Goal: Information Seeking & Learning: Learn about a topic

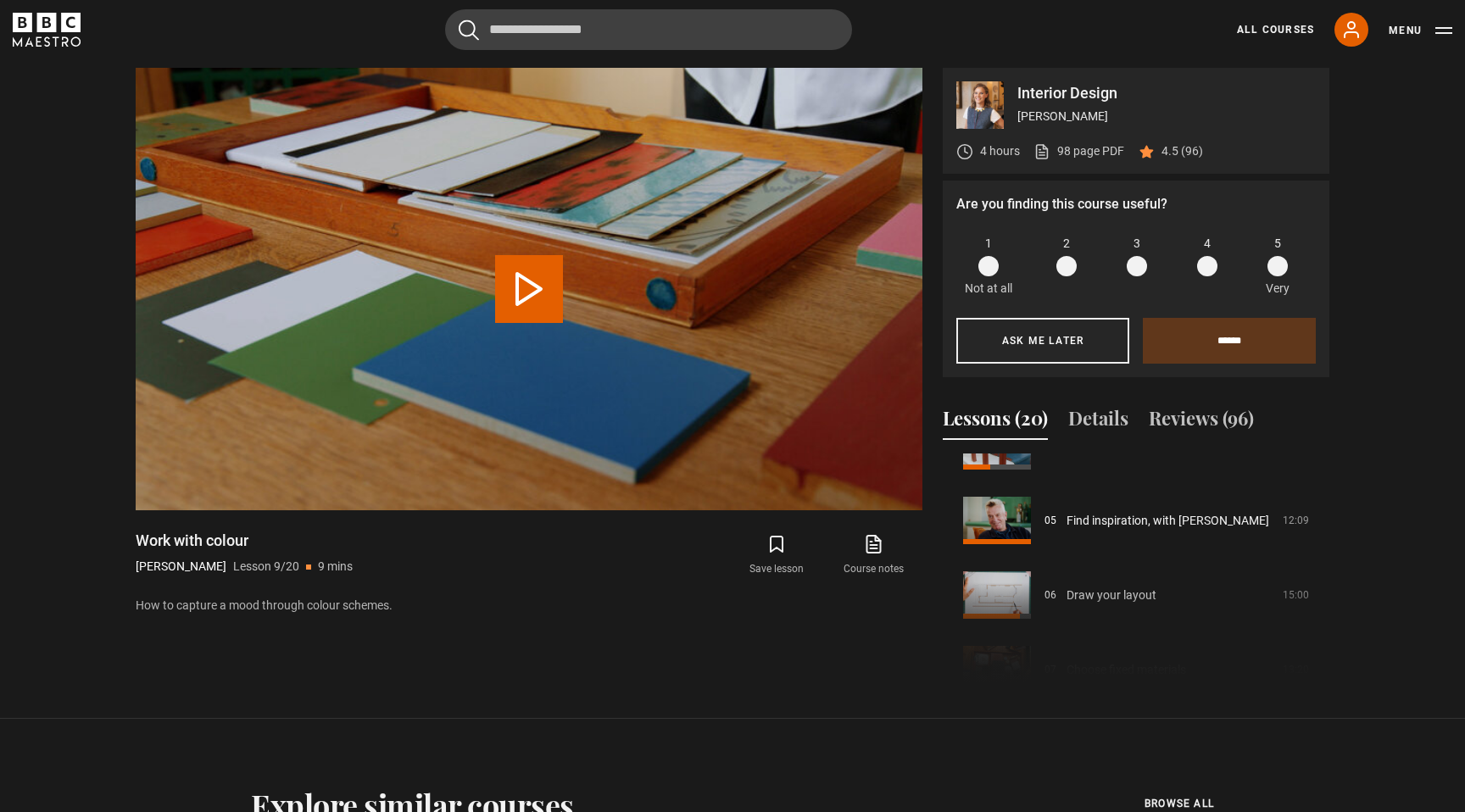
scroll to position [332, 0]
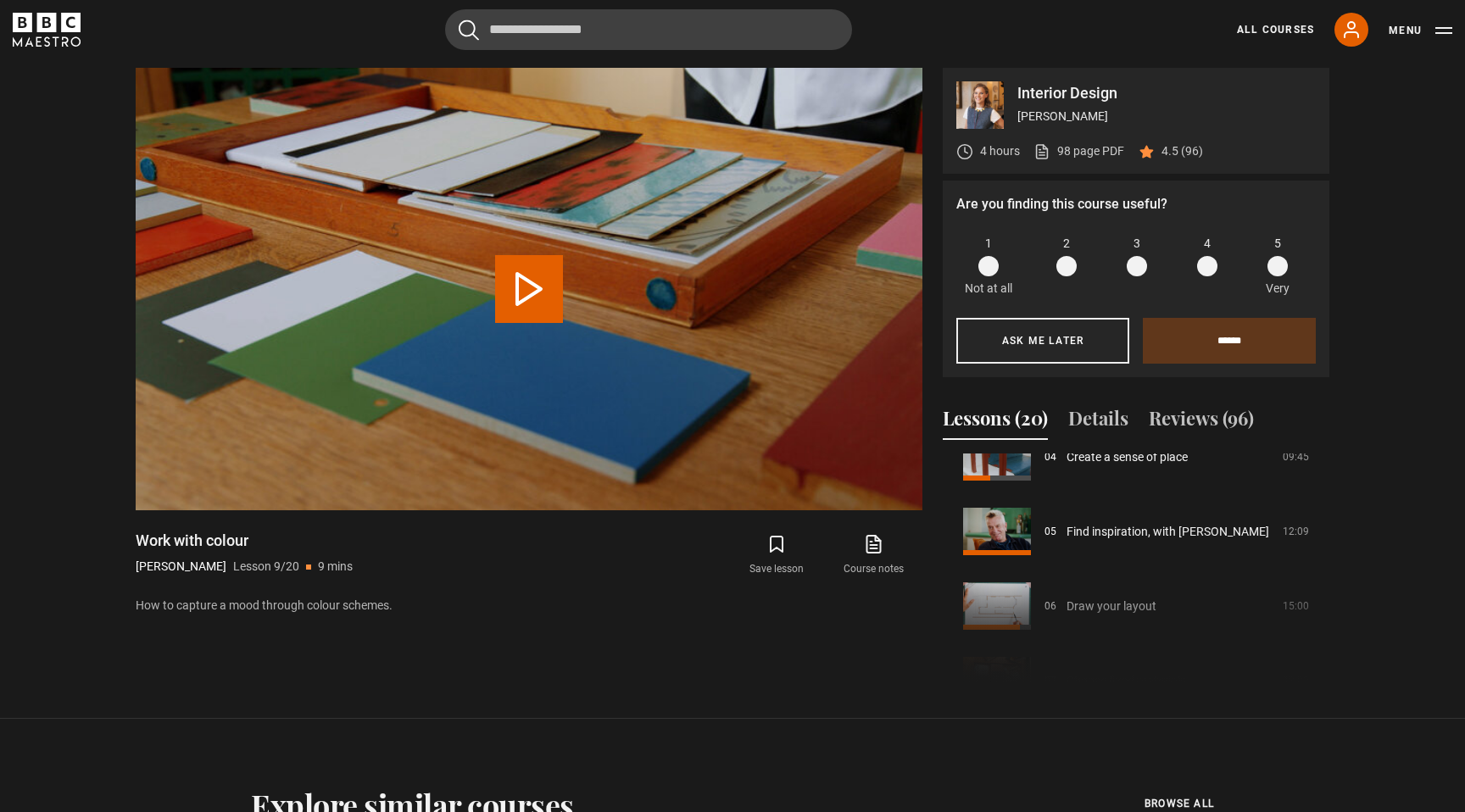
click at [1165, 590] on div "Course trailer 01 Introduction 05:09 02 Find your expression 10:44 03 Use contr…" at bounding box center [1136, 568] width 386 height 230
click at [1136, 605] on div "Course trailer 01 Introduction 05:09 02 Find your expression 10:44 03 Use contr…" at bounding box center [1136, 568] width 386 height 230
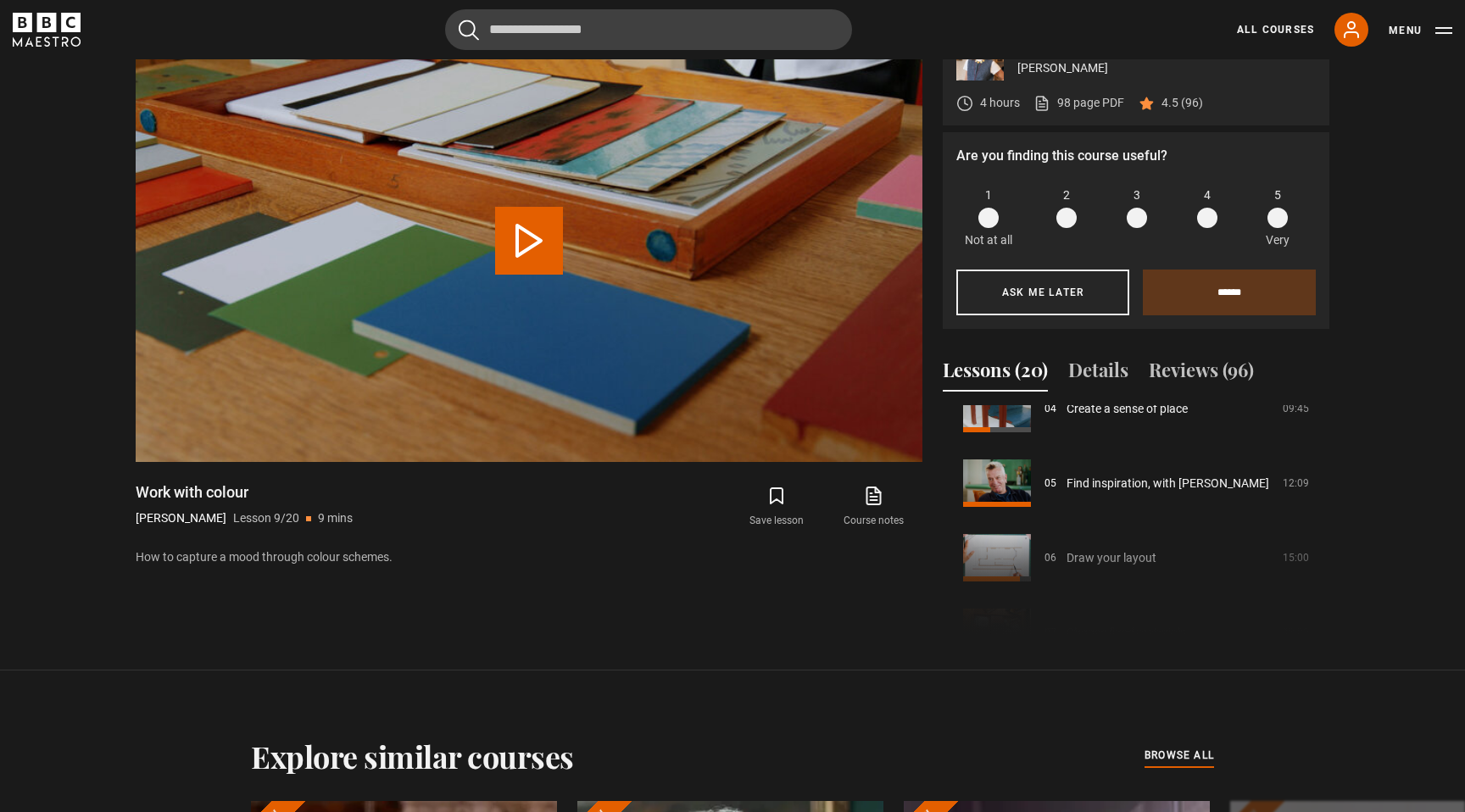
scroll to position [853, 0]
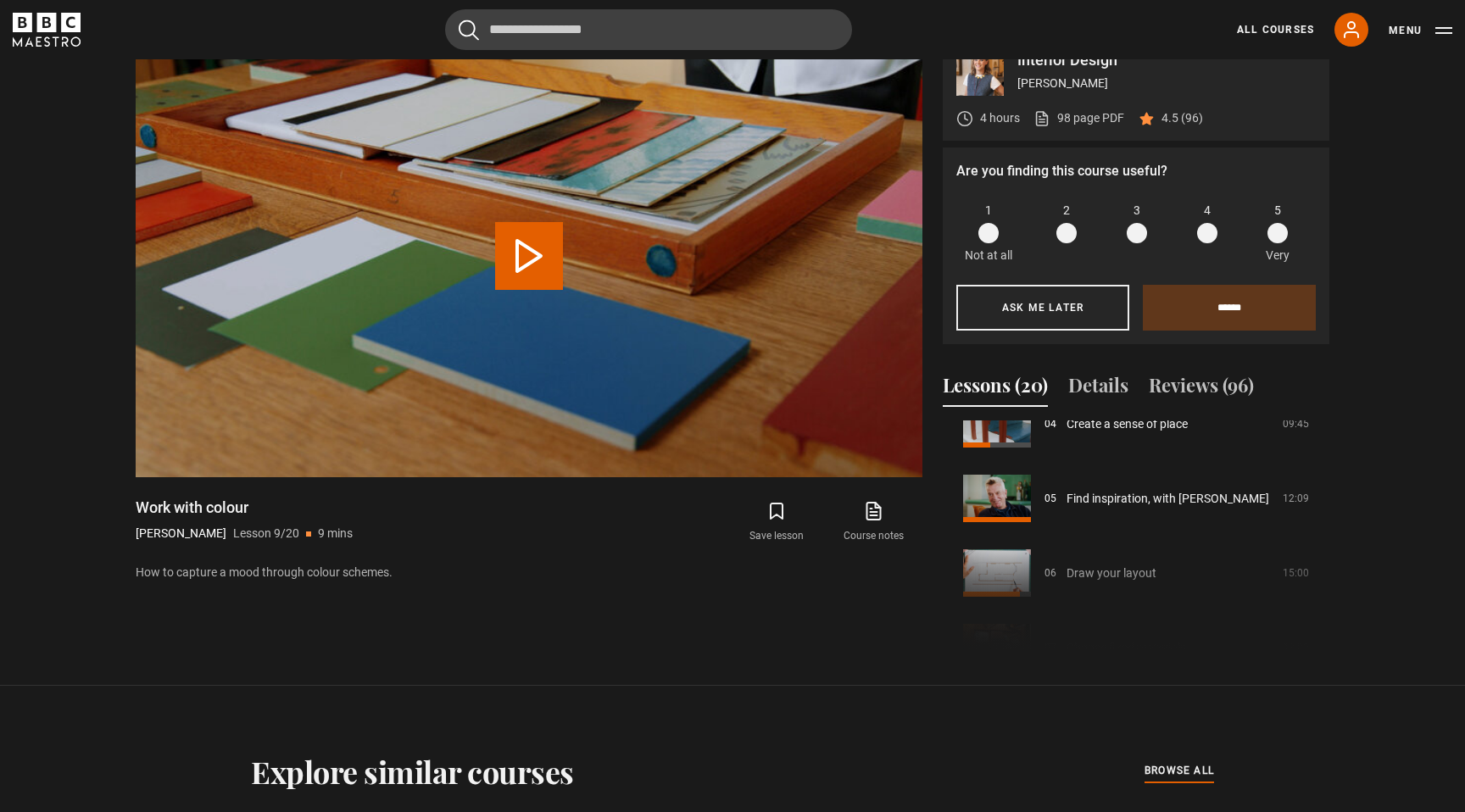
click at [1060, 569] on div "Course trailer 01 Introduction 05:09 02 Find your expression 10:44 03 Use contr…" at bounding box center [1136, 536] width 386 height 230
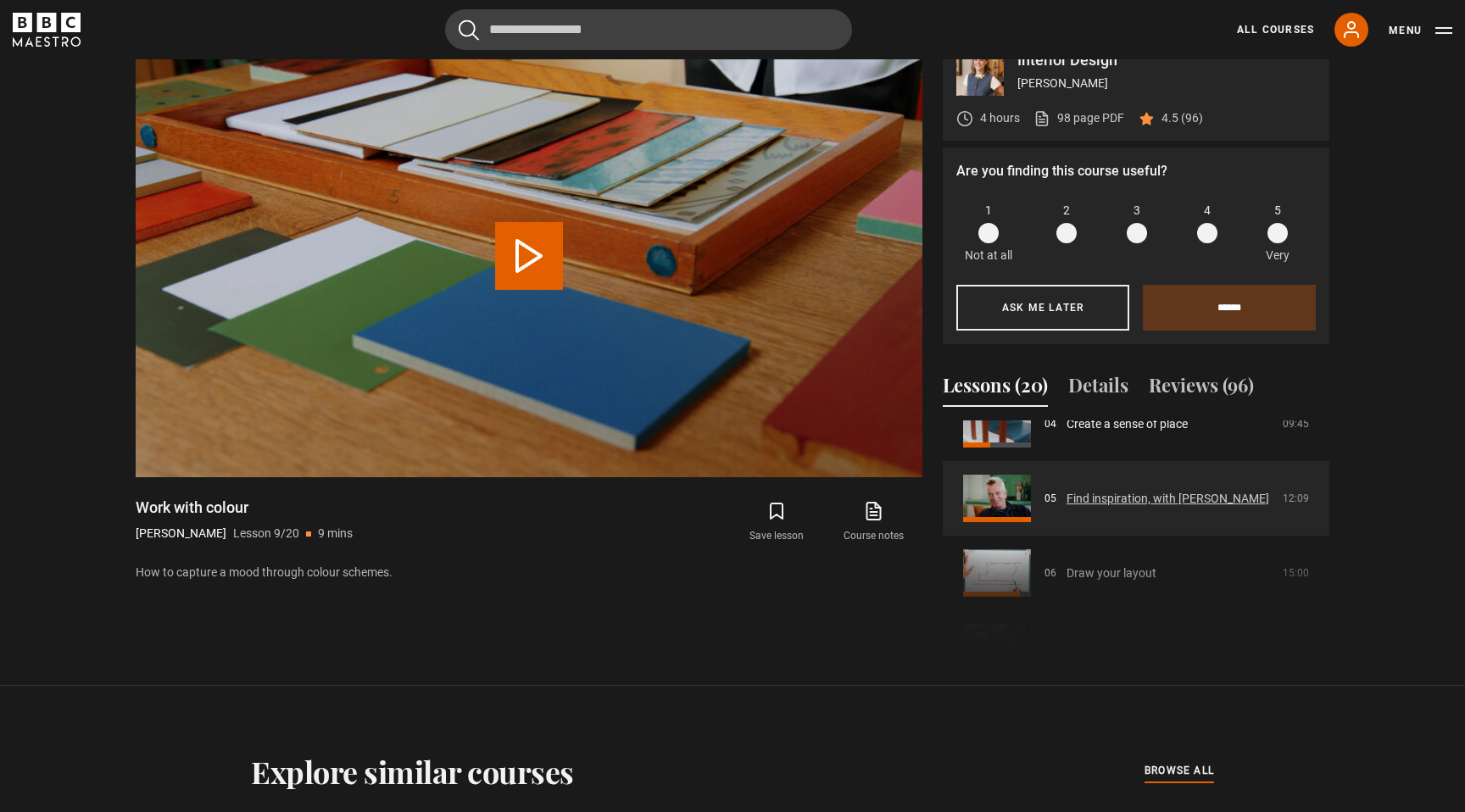
click at [1086, 492] on link "Find inspiration, with [PERSON_NAME]" at bounding box center [1167, 499] width 202 height 17
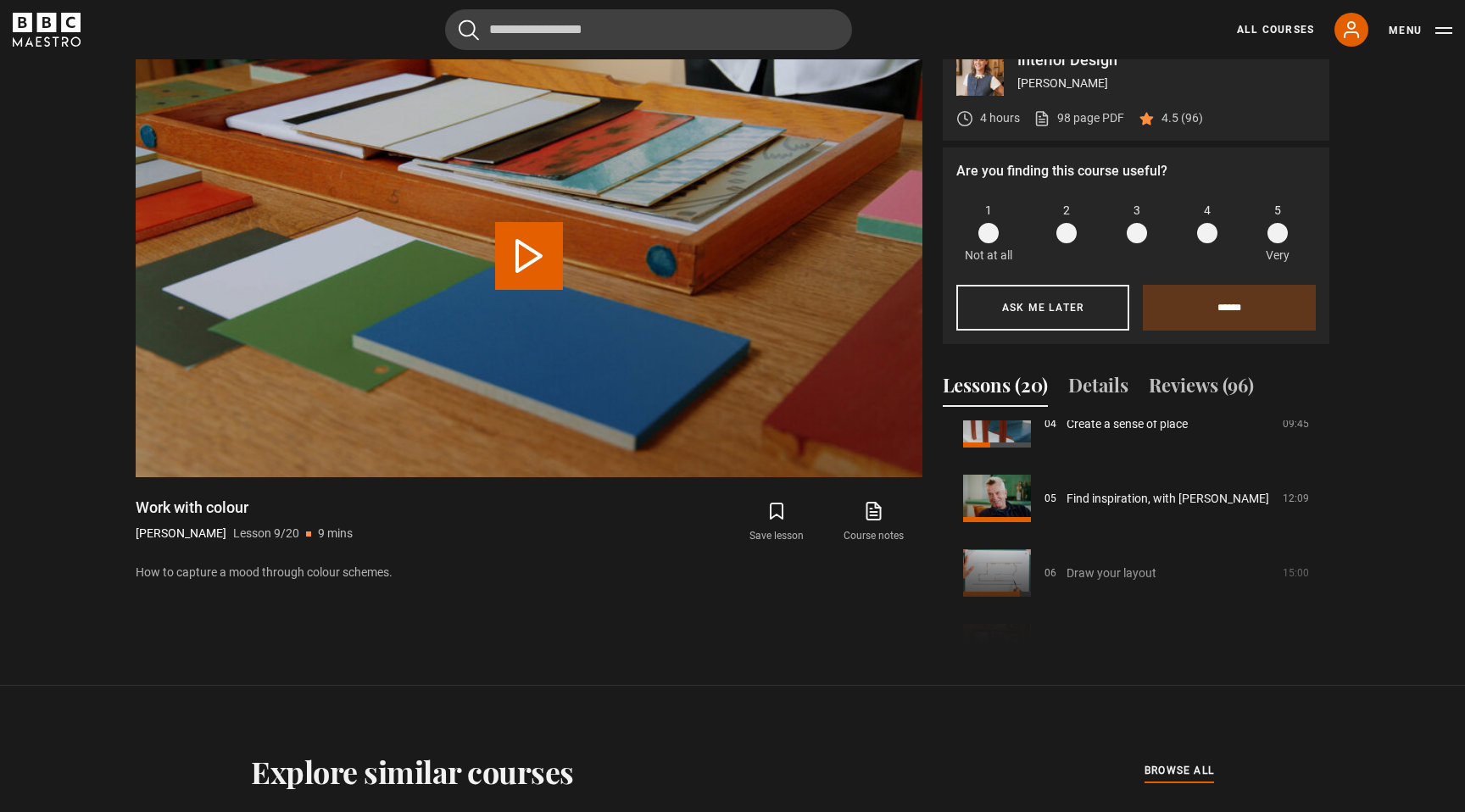
click at [1064, 558] on div "Course trailer 01 Introduction 05:09 02 Find your expression 10:44 03 Use contr…" at bounding box center [1136, 536] width 386 height 230
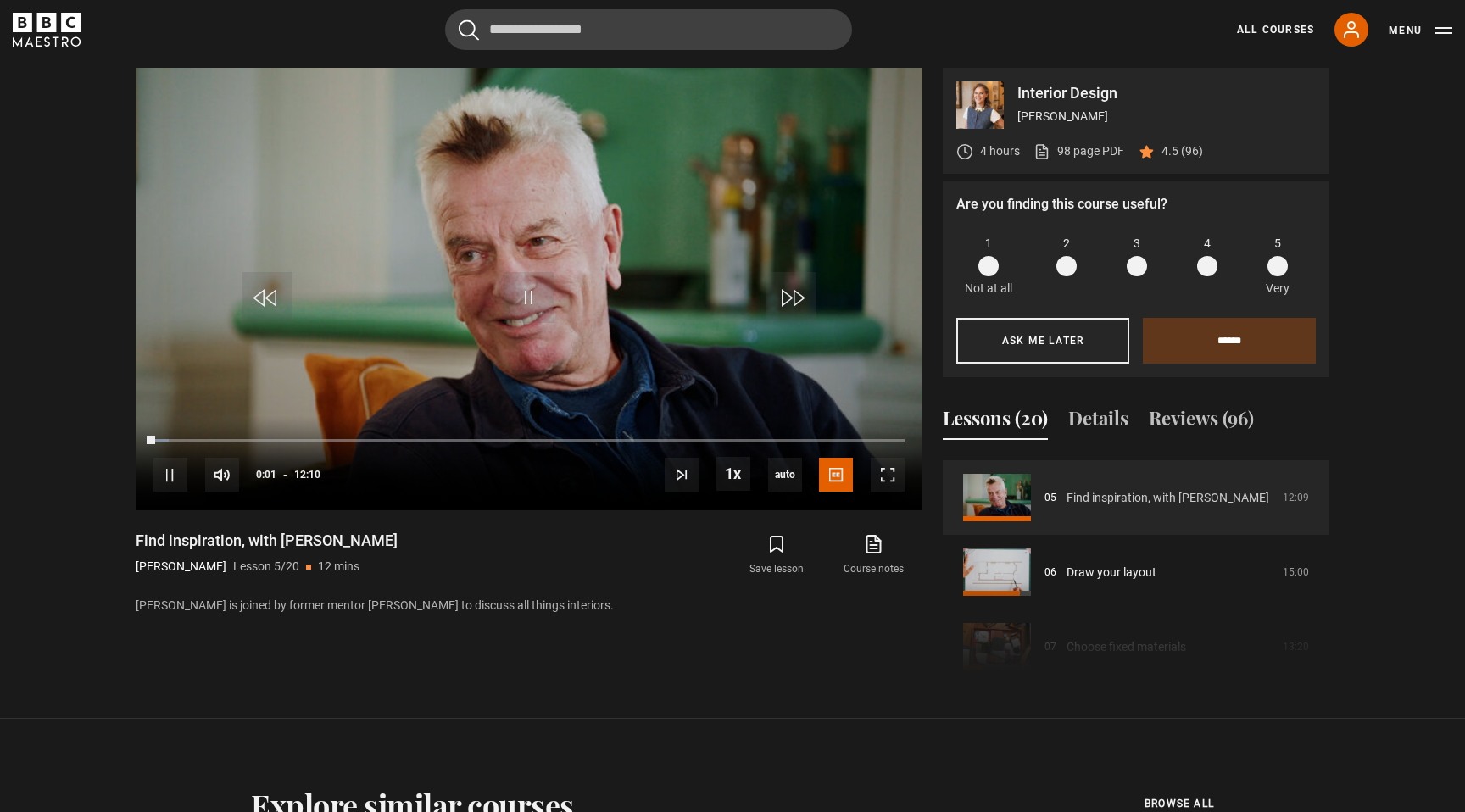
scroll to position [396, 0]
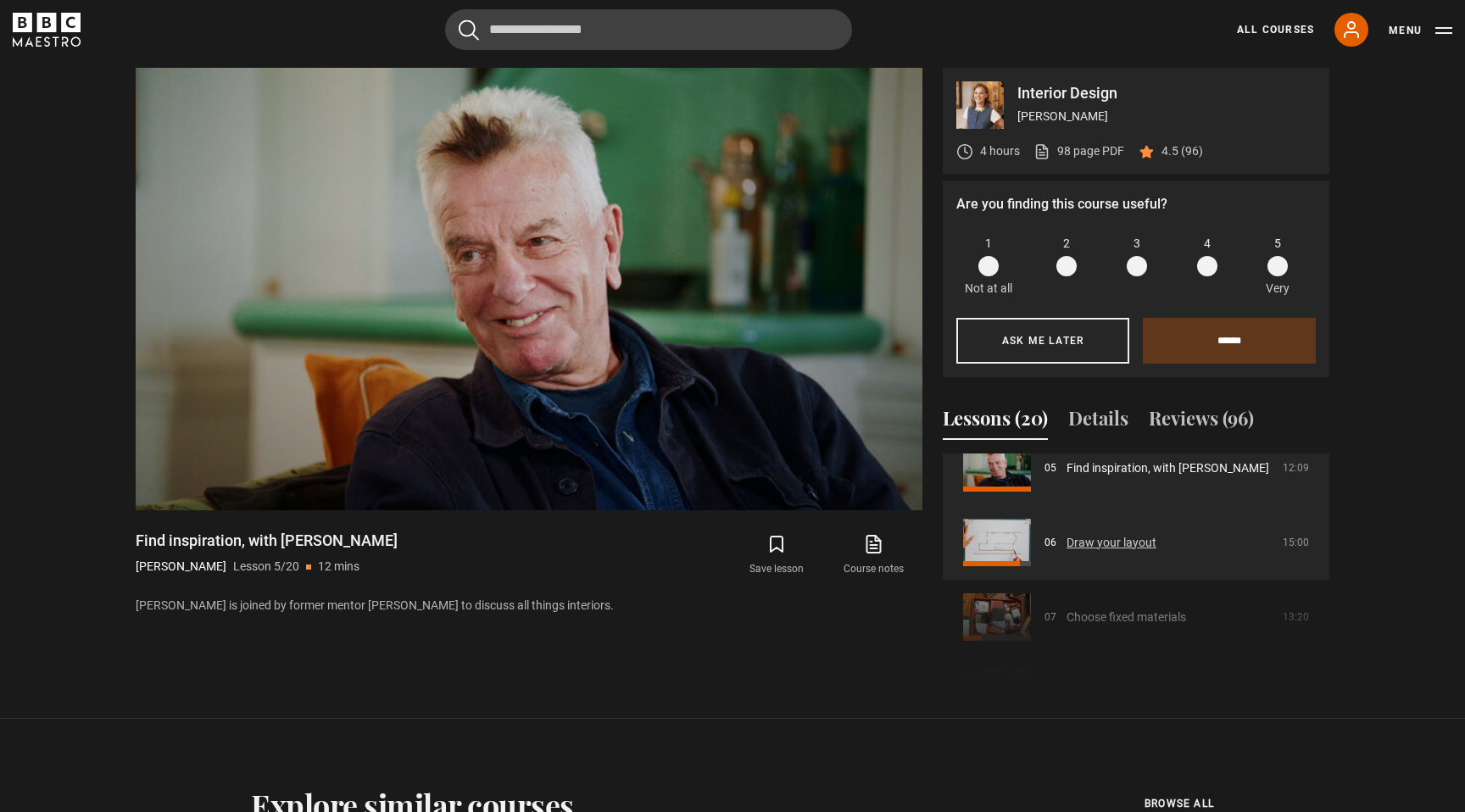
click at [1104, 535] on link "Draw your layout" at bounding box center [1111, 543] width 90 height 17
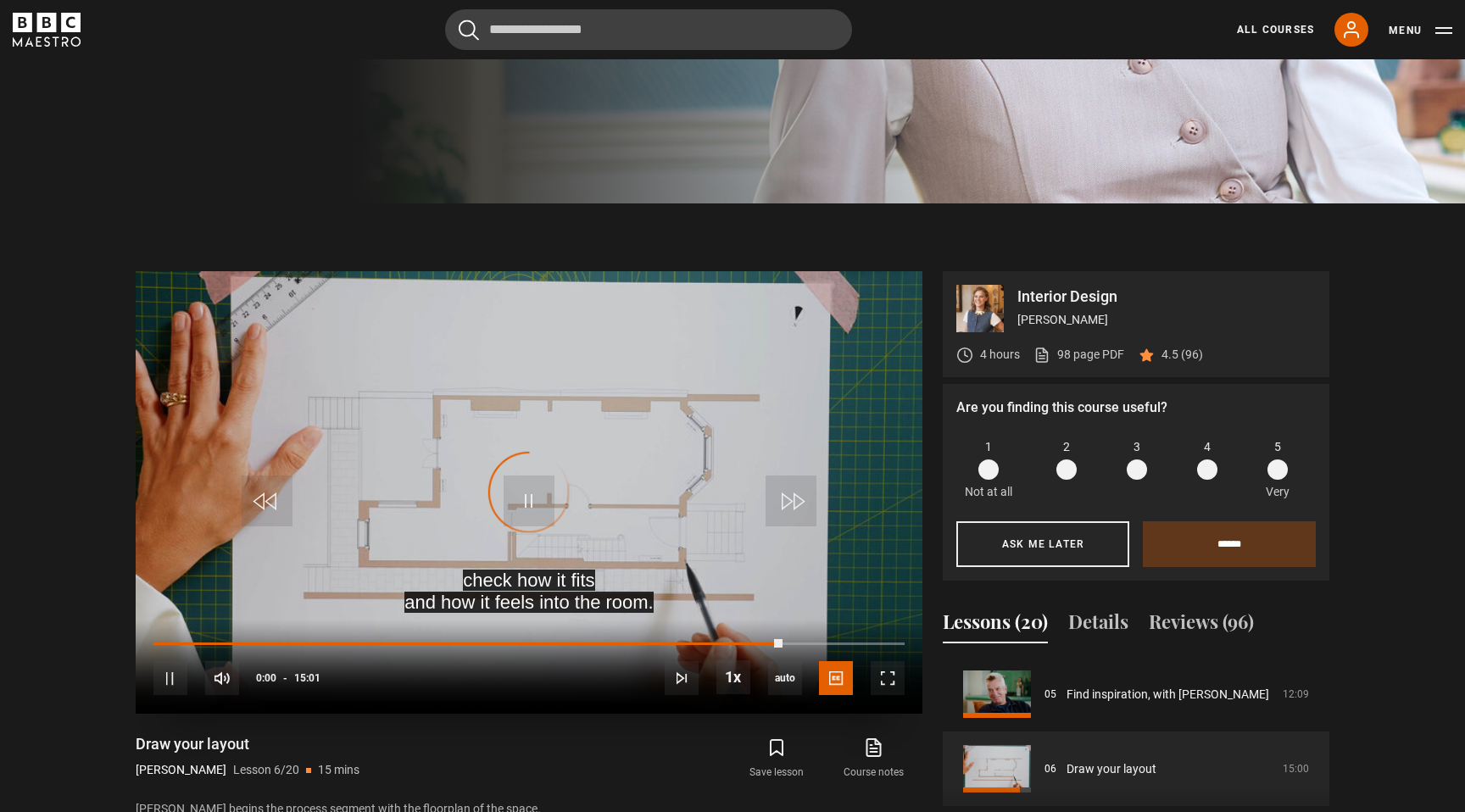
scroll to position [588, 0]
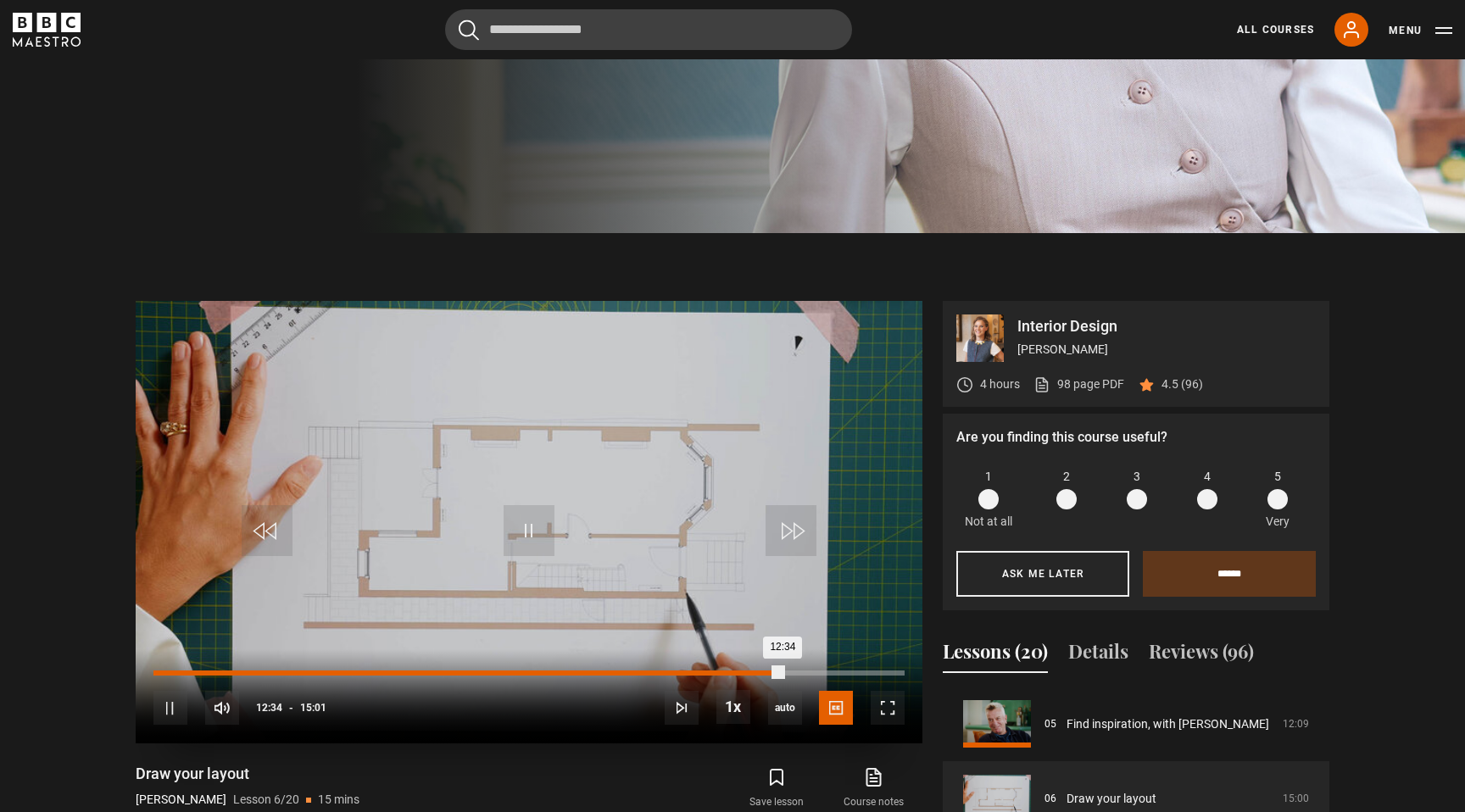
click at [645, 671] on div "Loaded : 83.80% 09:50 12:34" at bounding box center [529, 672] width 751 height 5
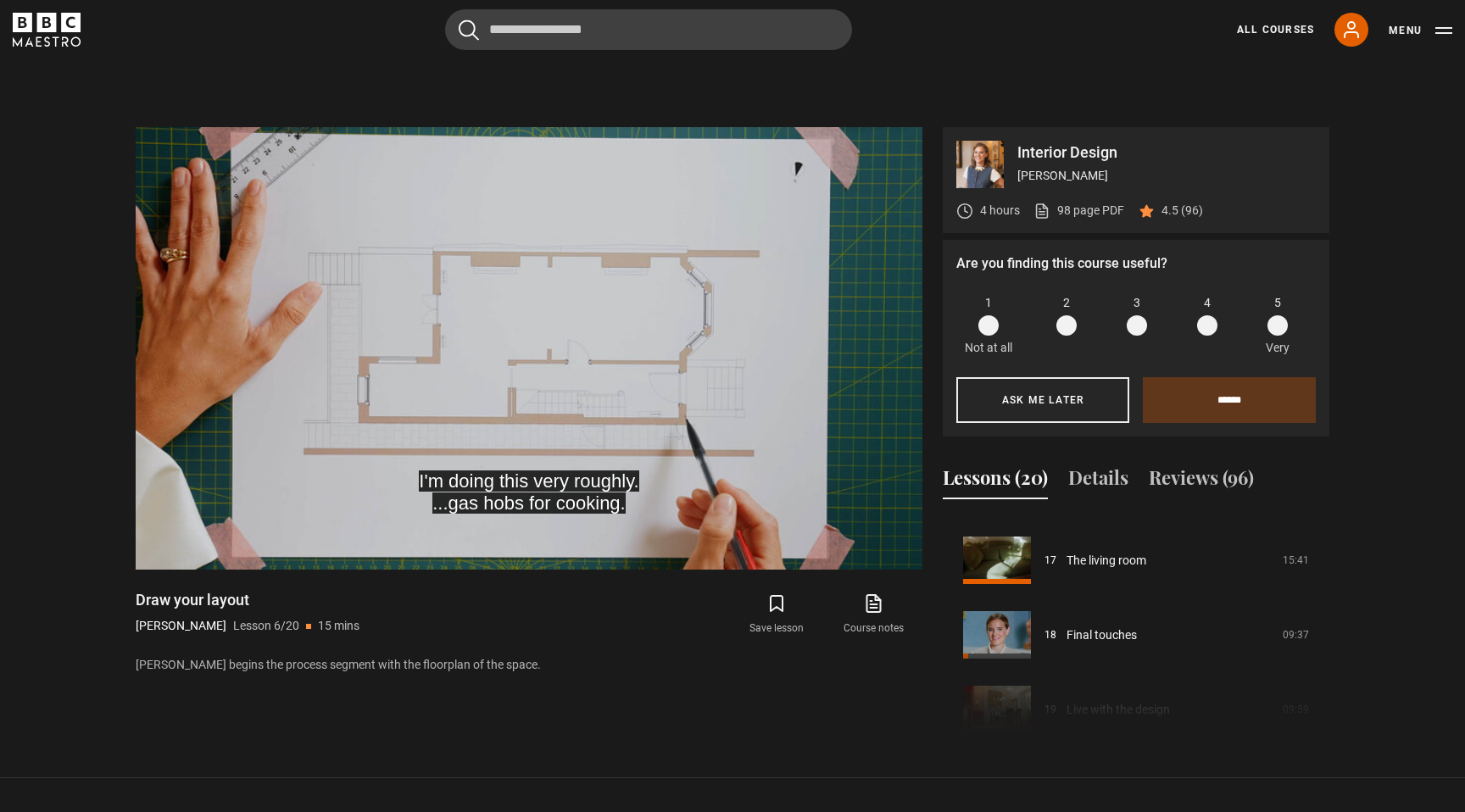
scroll to position [1263, 0]
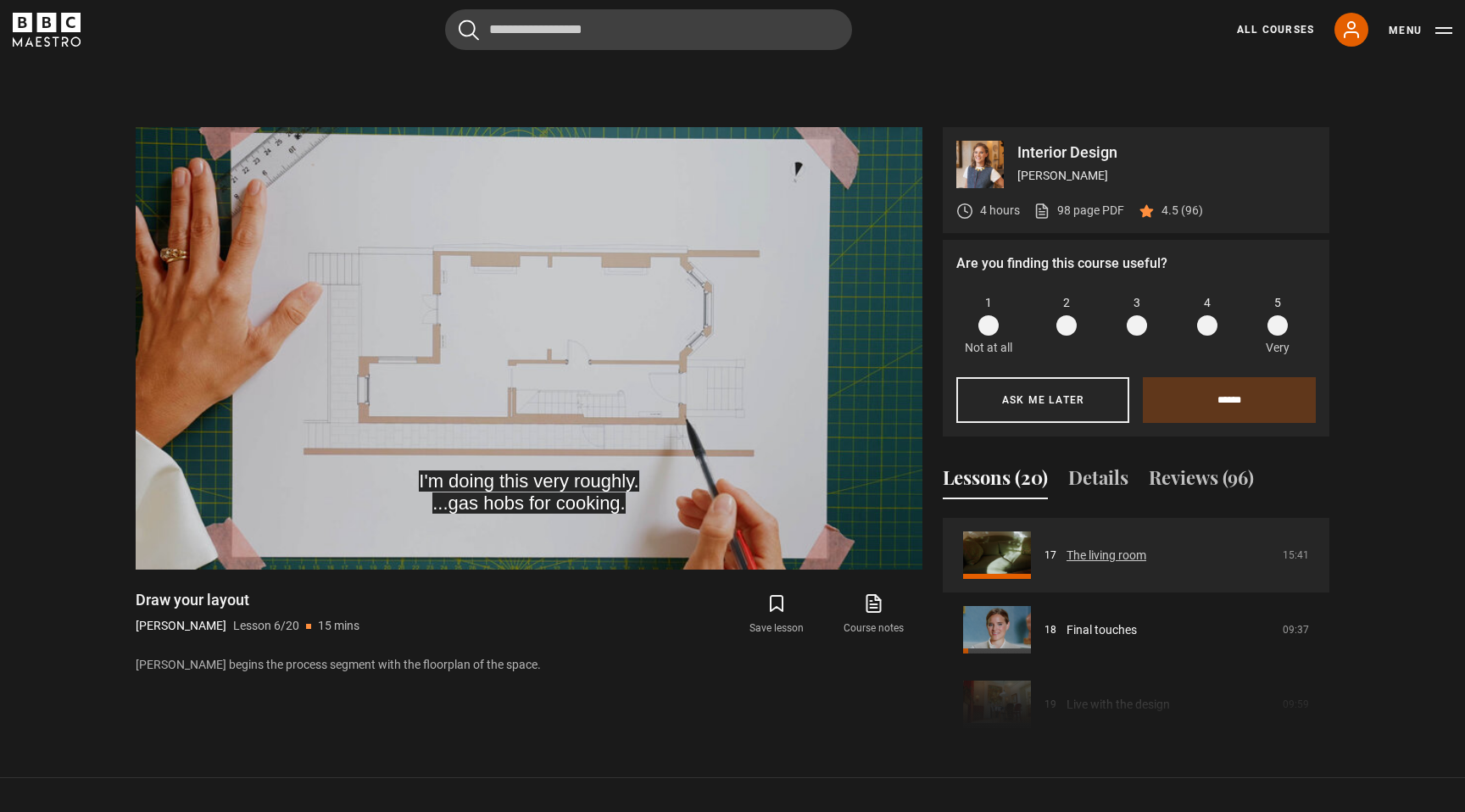
click at [1125, 551] on link "The living room" at bounding box center [1106, 556] width 80 height 17
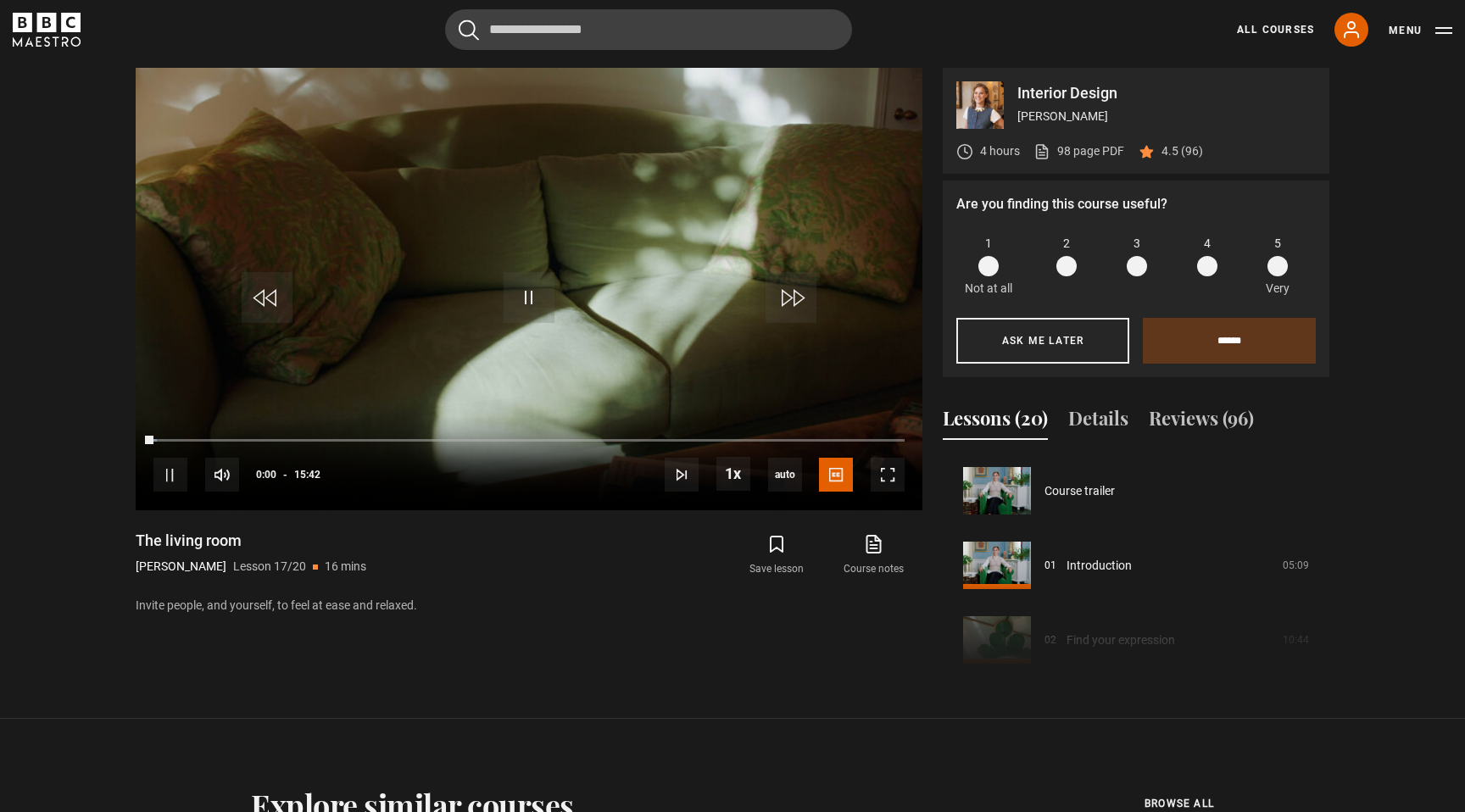
scroll to position [1193, 0]
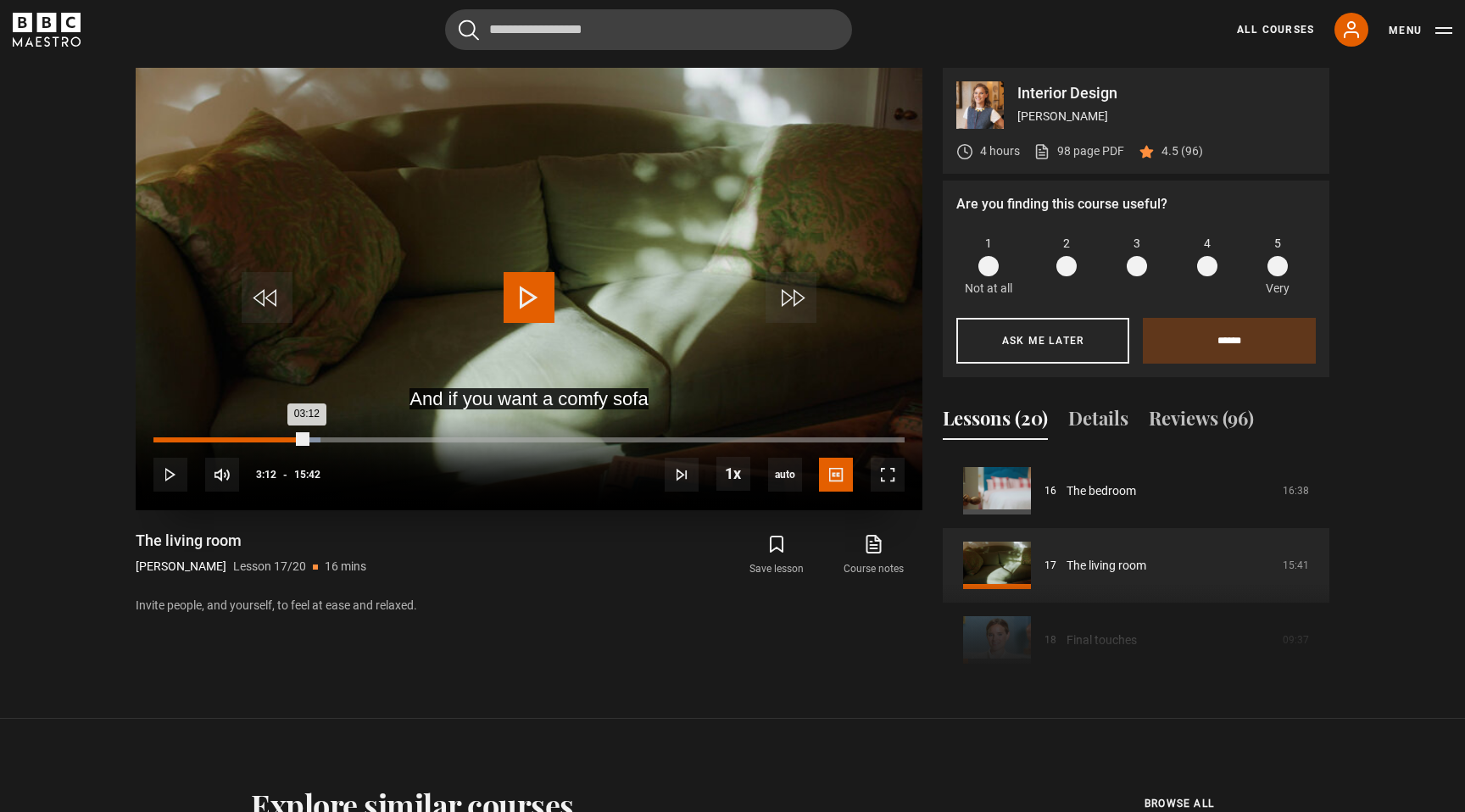
click at [306, 438] on div "Loaded : 22.29% 03:12 03:12" at bounding box center [529, 439] width 751 height 5
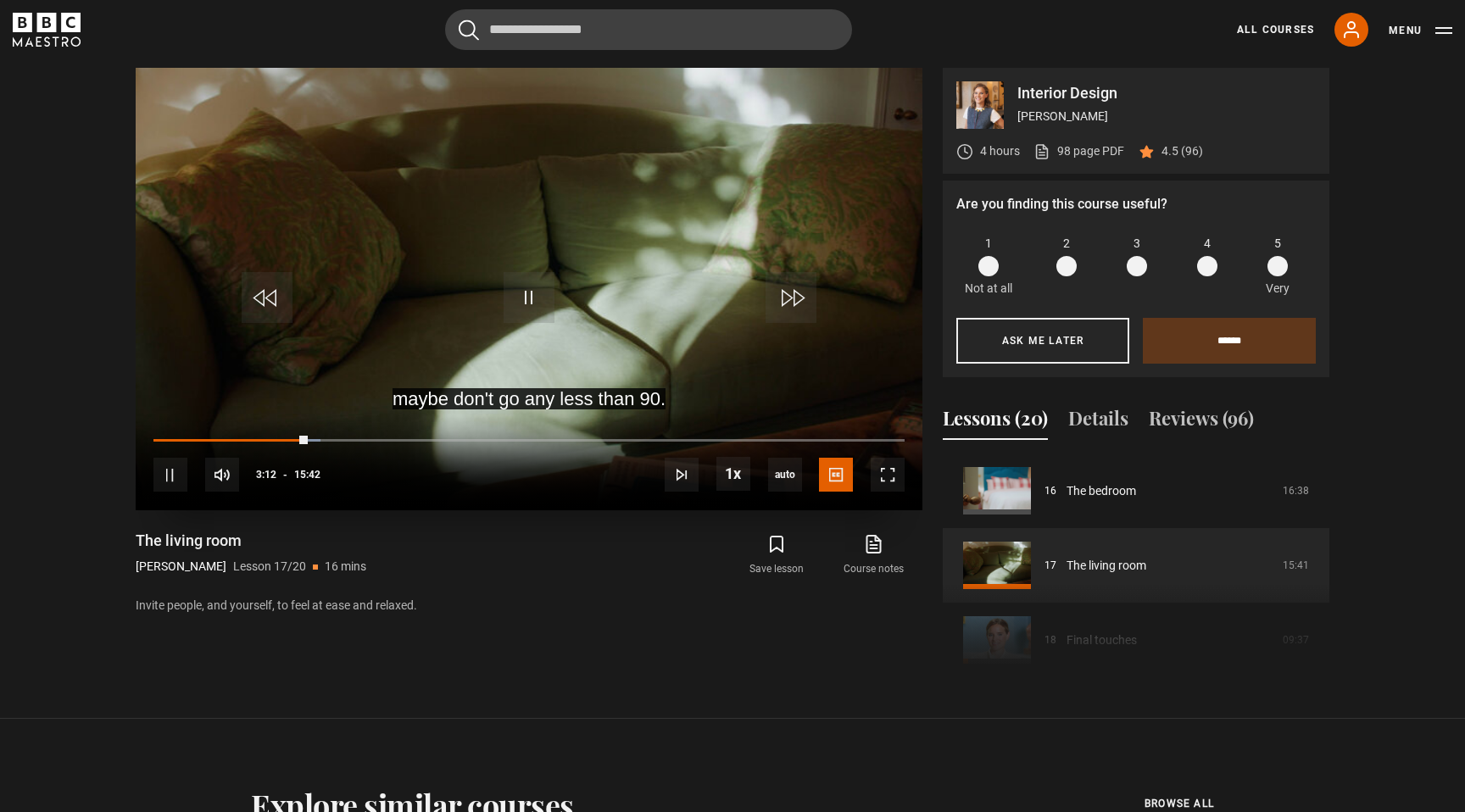
click at [360, 432] on div "10s Skip Back 10 seconds Pause 10s Skip Forward 10 seconds Loaded : 22.29% 03:1…" at bounding box center [529, 463] width 787 height 94
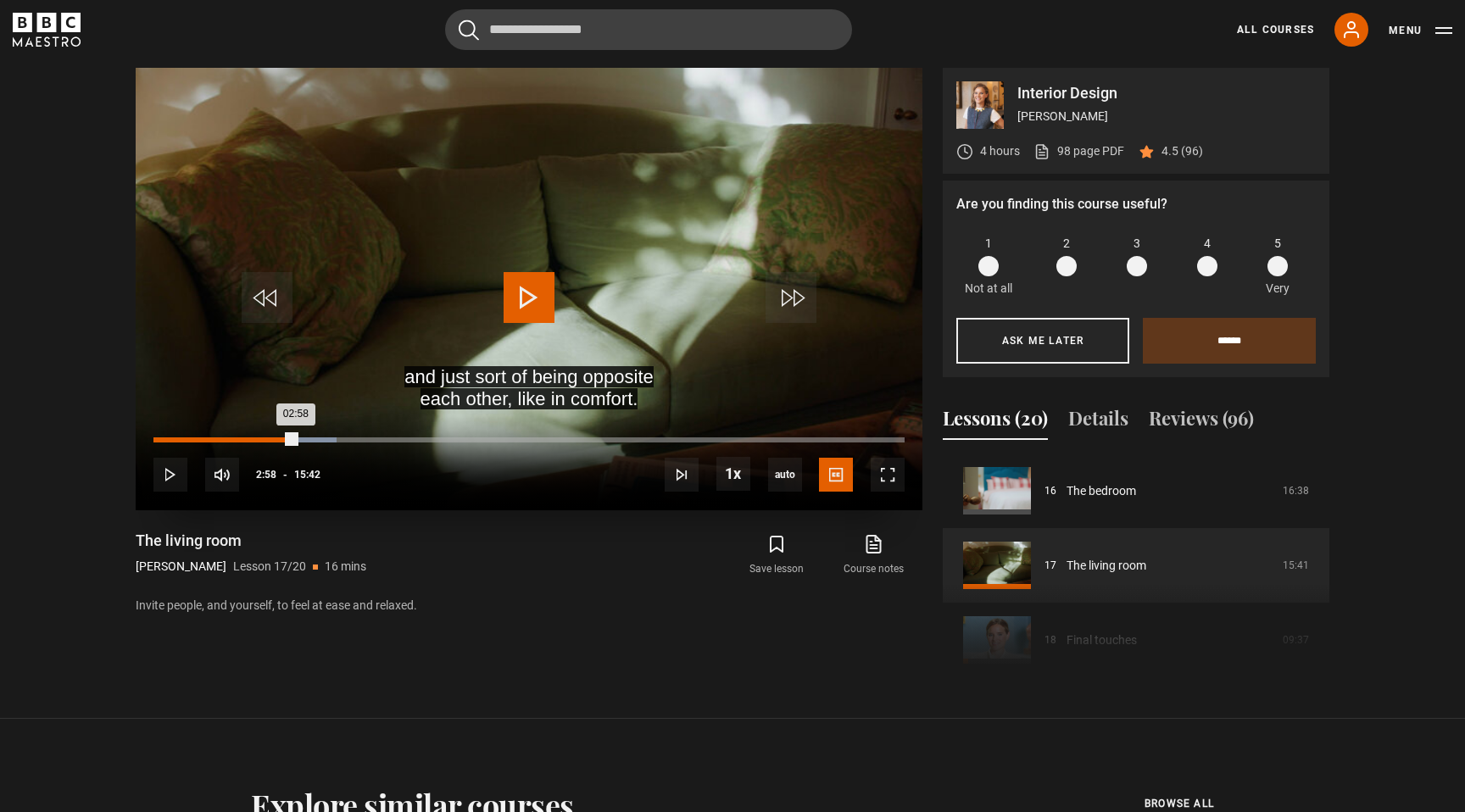
click at [296, 438] on div "Loaded : 24.42% 02:58 02:58" at bounding box center [529, 439] width 751 height 5
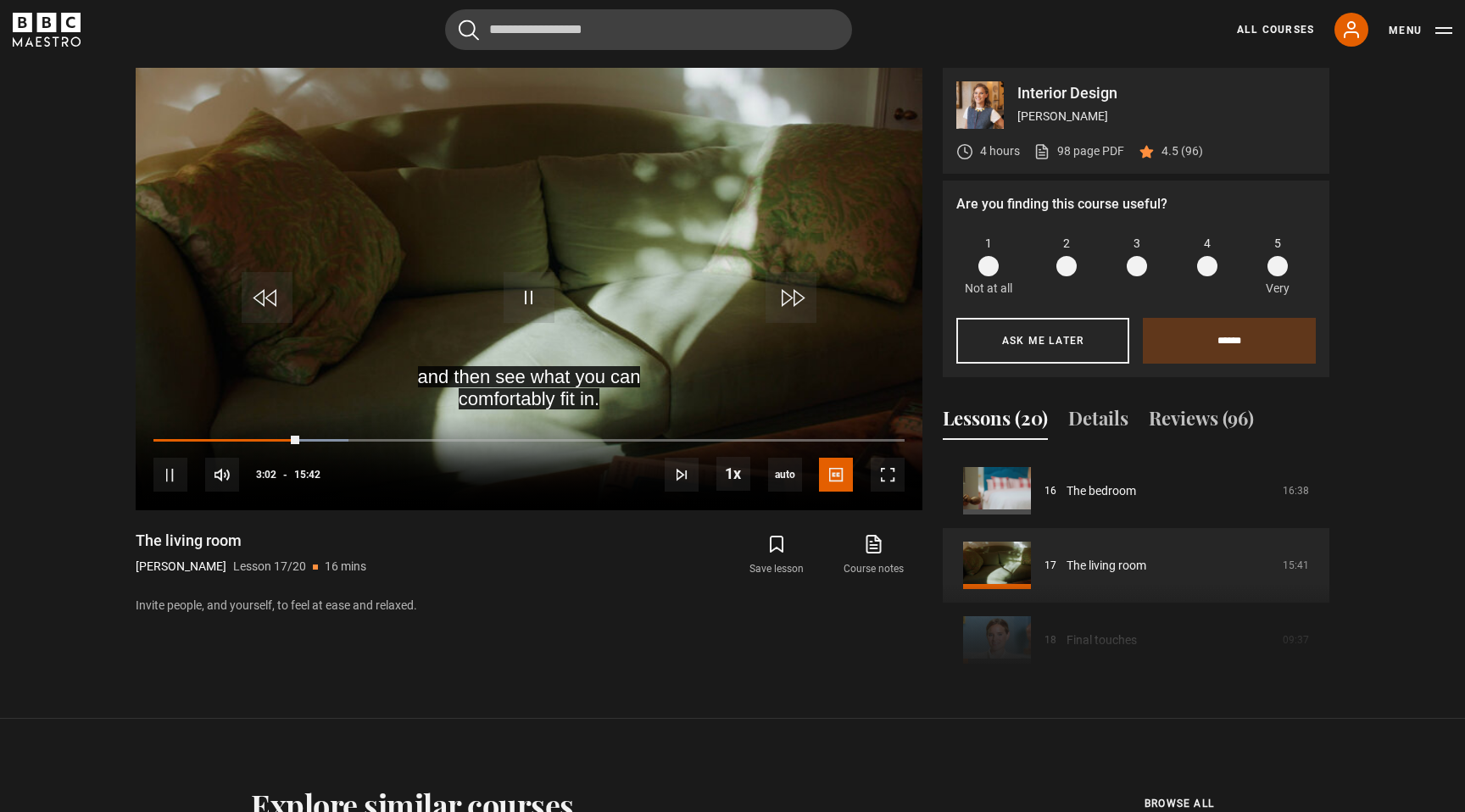
click at [612, 576] on div "Save lesson Course notes opens in new tab" at bounding box center [739, 555] width 366 height 49
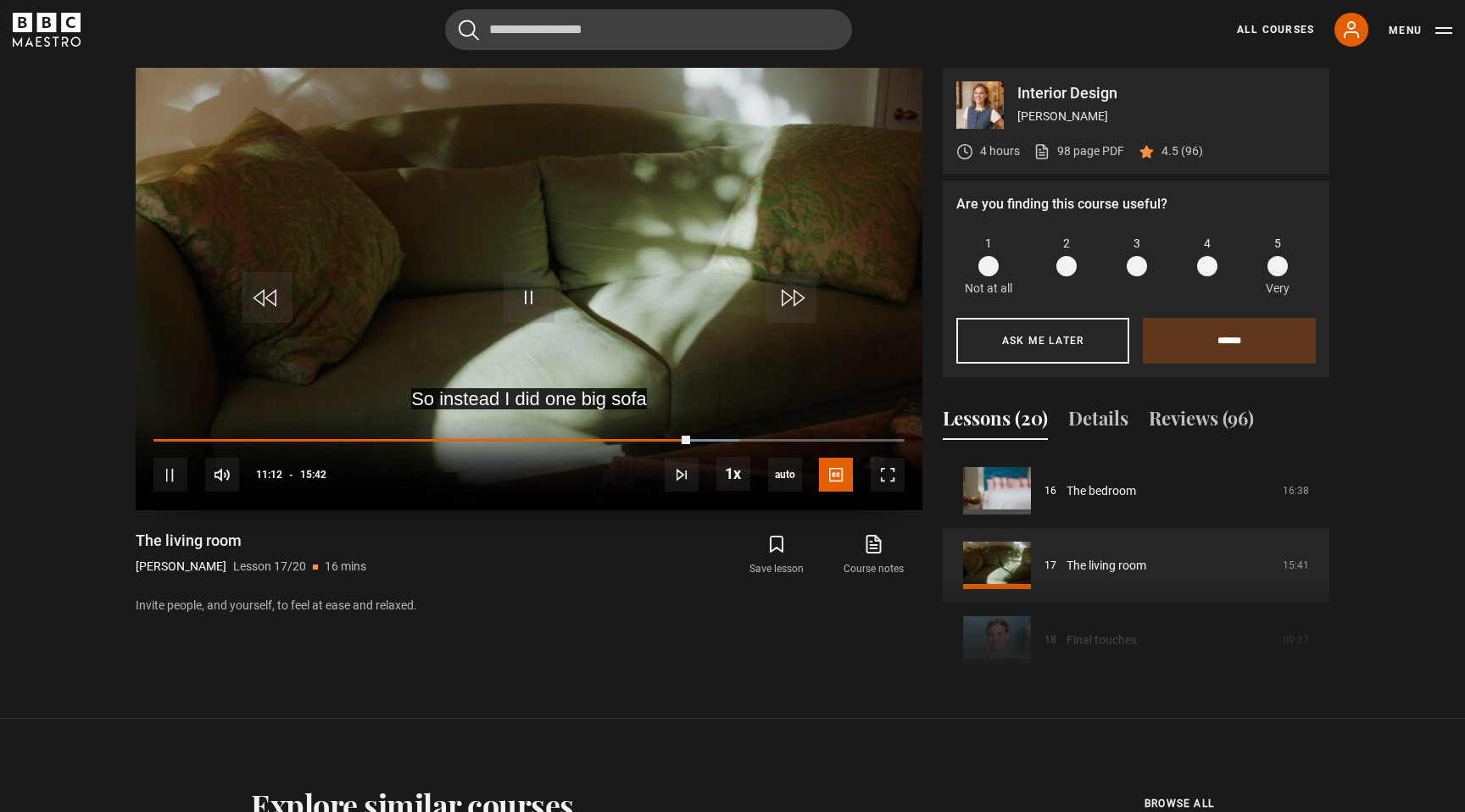
click at [671, 336] on video "Video Player" at bounding box center [529, 288] width 787 height 442
